Goal: Communication & Community: Answer question/provide support

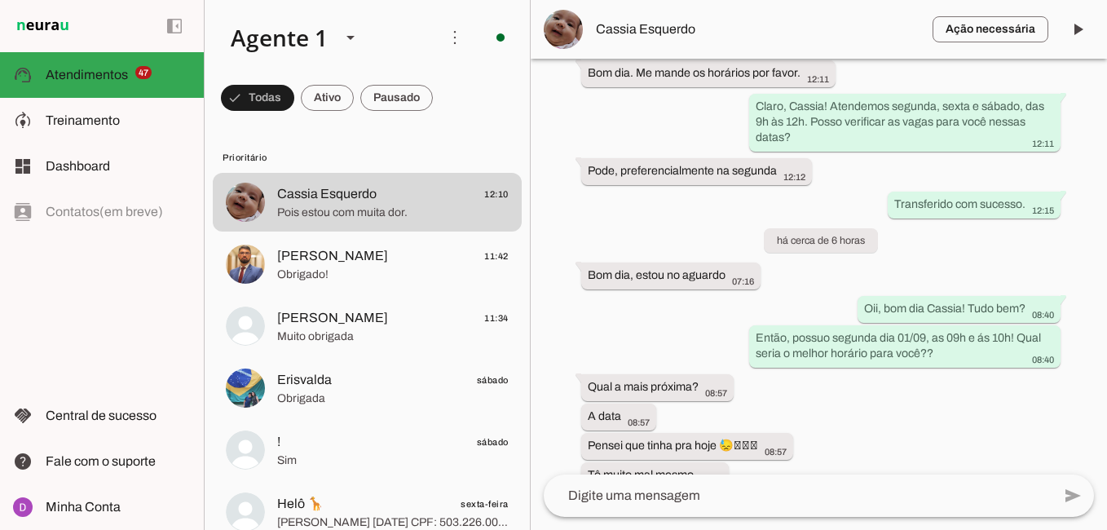
scroll to position [1287, 0]
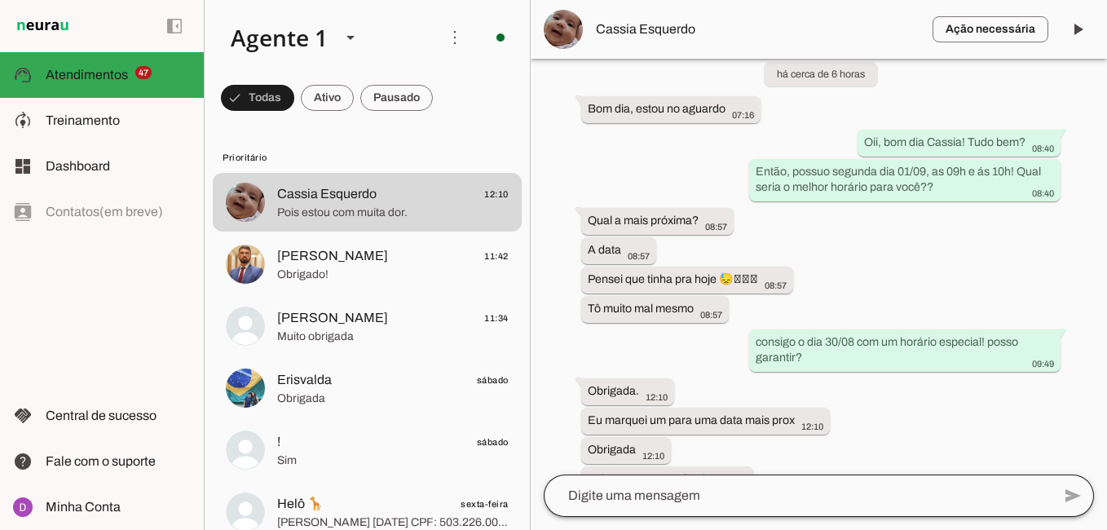
click at [757, 485] on div at bounding box center [798, 496] width 508 height 42
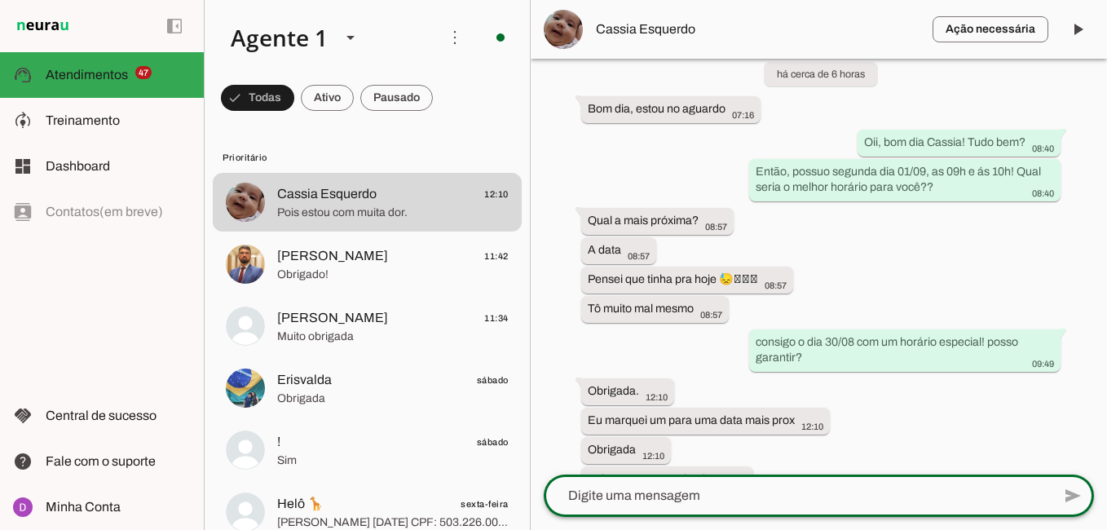
click at [757, 487] on textarea at bounding box center [798, 496] width 508 height 20
type textarea "T"
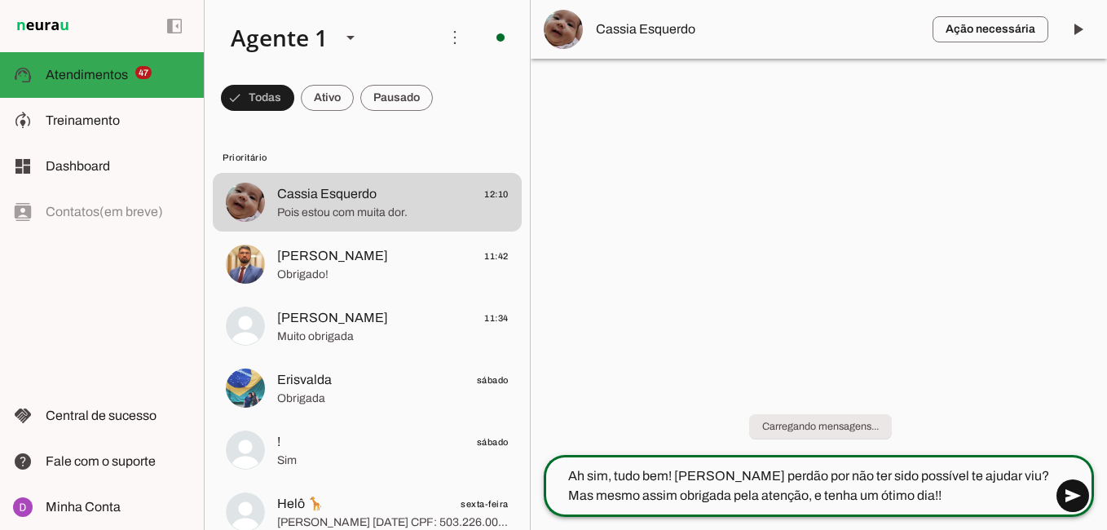
type textarea "Ah sim, tudo bem! [PERSON_NAME] perdão por não ter sido possível te ajudar viu?…"
type md-outlined-text-field "Ah sim, tudo bem! [PERSON_NAME] perdão por não ter sido possível te ajudar viu?…"
click at [1066, 498] on span at bounding box center [1072, 495] width 39 height 39
